Goal: Task Accomplishment & Management: Use online tool/utility

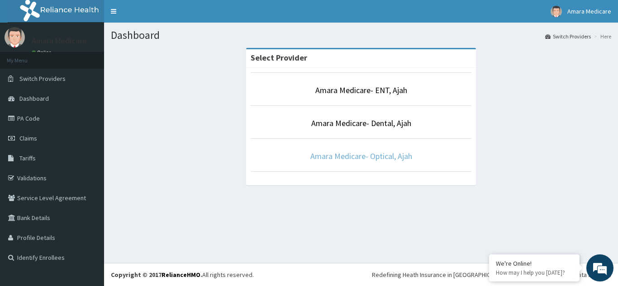
click at [345, 153] on link "Amara Medicare- Optical, Ajah" at bounding box center [361, 156] width 102 height 10
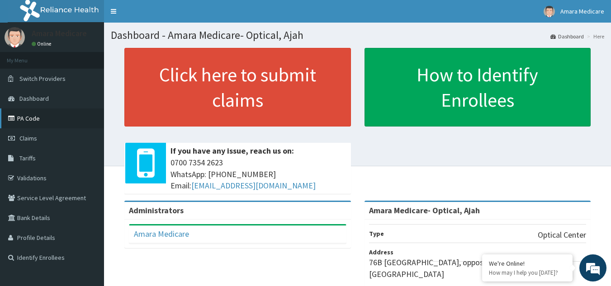
click at [36, 114] on link "PA Code" at bounding box center [52, 118] width 104 height 20
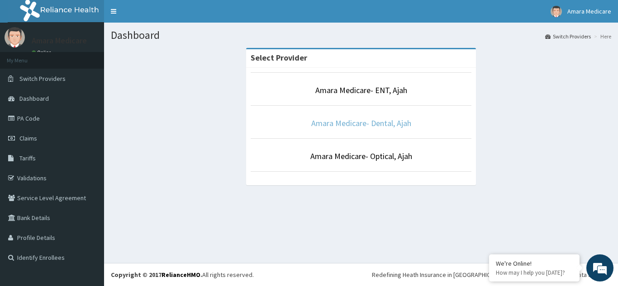
click at [352, 126] on link "Amara Medicare- Dental, Ajah" at bounding box center [361, 123] width 100 height 10
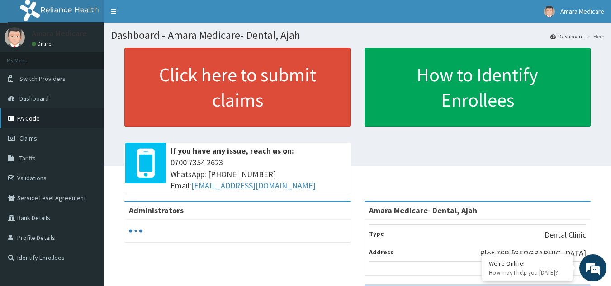
click at [29, 111] on link "PA Code" at bounding box center [52, 118] width 104 height 20
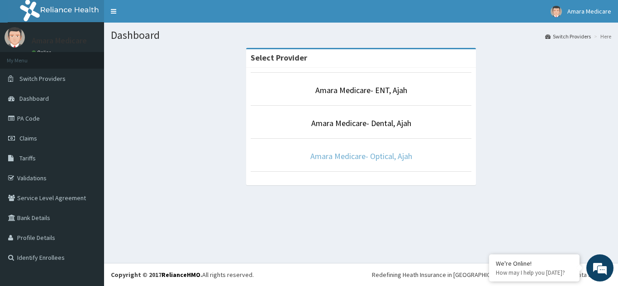
click at [365, 156] on link "Amara Medicare- Optical, Ajah" at bounding box center [361, 156] width 102 height 10
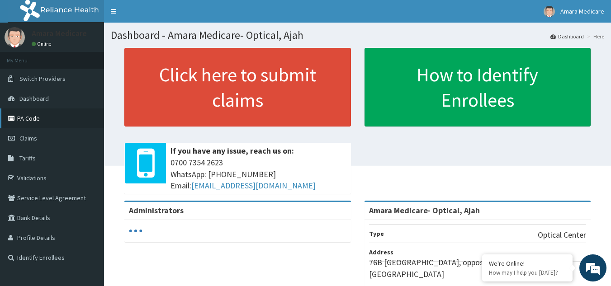
click at [25, 118] on link "PA Code" at bounding box center [52, 118] width 104 height 20
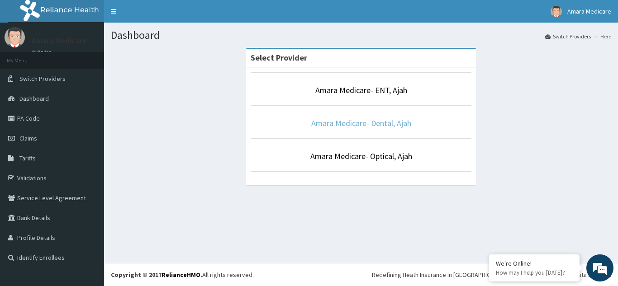
click at [347, 123] on link "Amara Medicare- Dental, Ajah" at bounding box center [361, 123] width 100 height 10
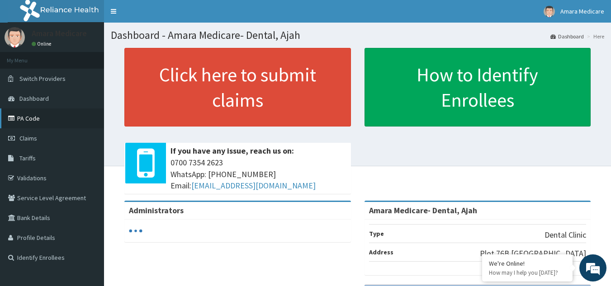
click at [43, 118] on link "PA Code" at bounding box center [52, 118] width 104 height 20
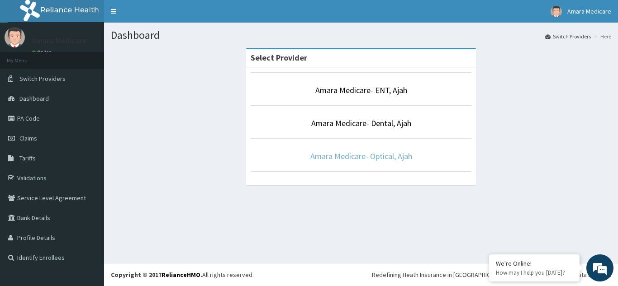
click at [335, 155] on link "Amara Medicare- Optical, Ajah" at bounding box center [361, 156] width 102 height 10
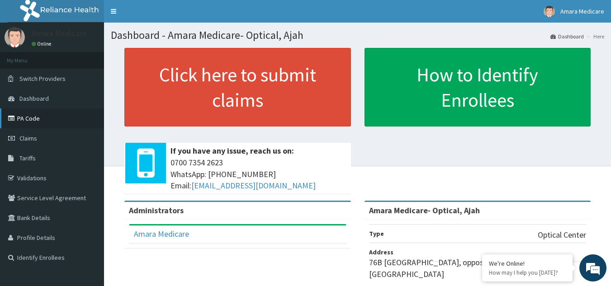
click at [36, 121] on link "PA Code" at bounding box center [52, 118] width 104 height 20
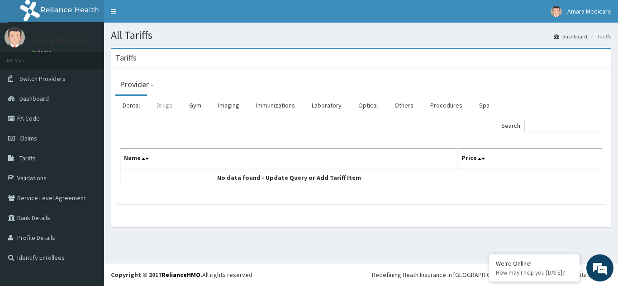
click at [152, 105] on link "Drugs" at bounding box center [164, 105] width 30 height 19
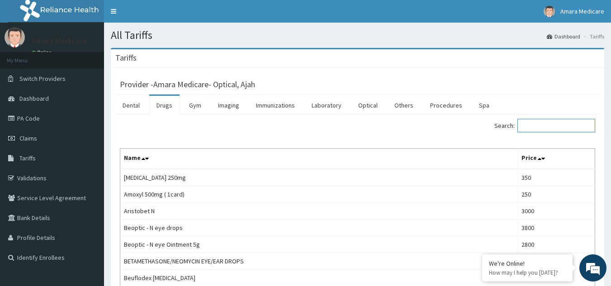
click at [556, 125] on input "Search:" at bounding box center [556, 126] width 78 height 14
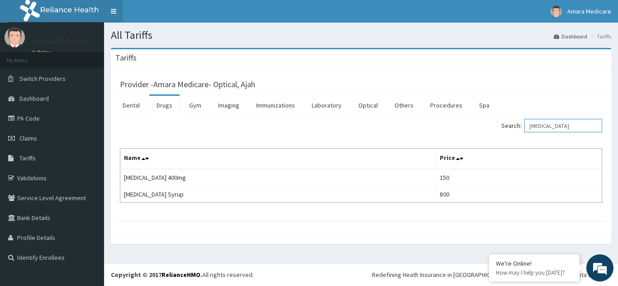
type input "[MEDICAL_DATA]"
